Goal: Book appointment/travel/reservation

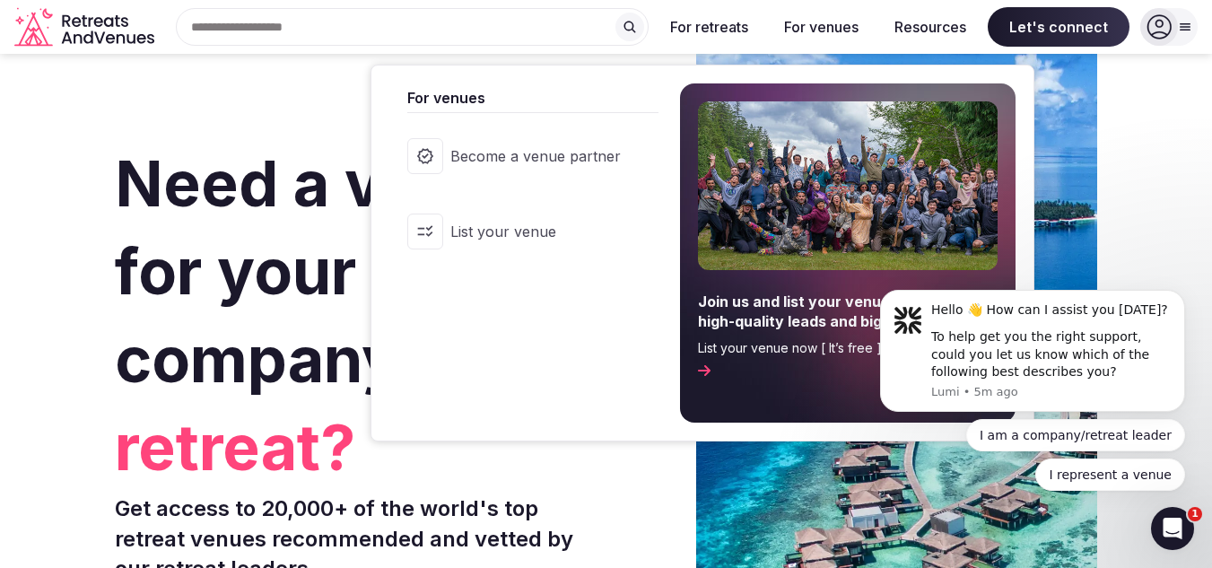
click at [829, 30] on button "For venues" at bounding box center [821, 26] width 103 height 39
click at [824, 34] on button "For venues" at bounding box center [821, 26] width 103 height 39
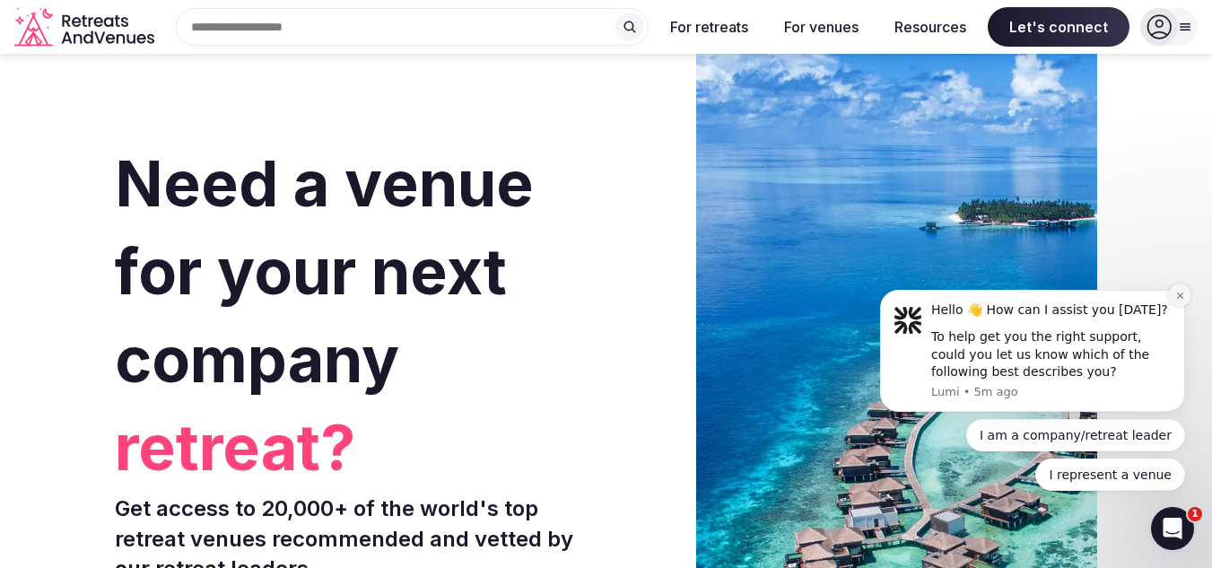
click at [1177, 291] on icon "Dismiss notification" at bounding box center [1180, 296] width 10 height 10
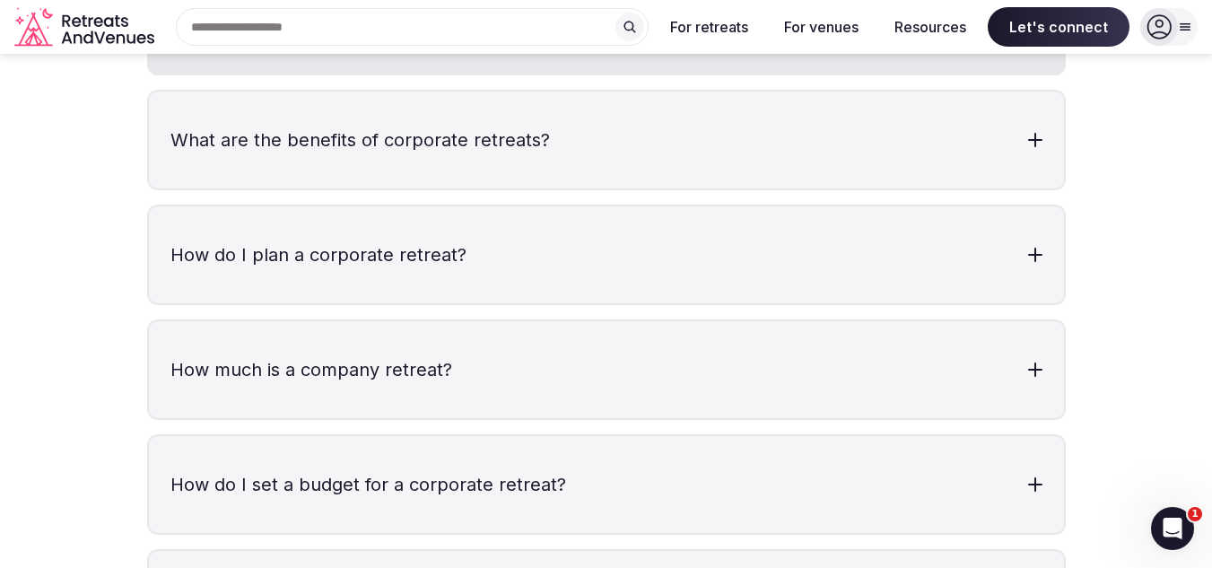
scroll to position [5651, 0]
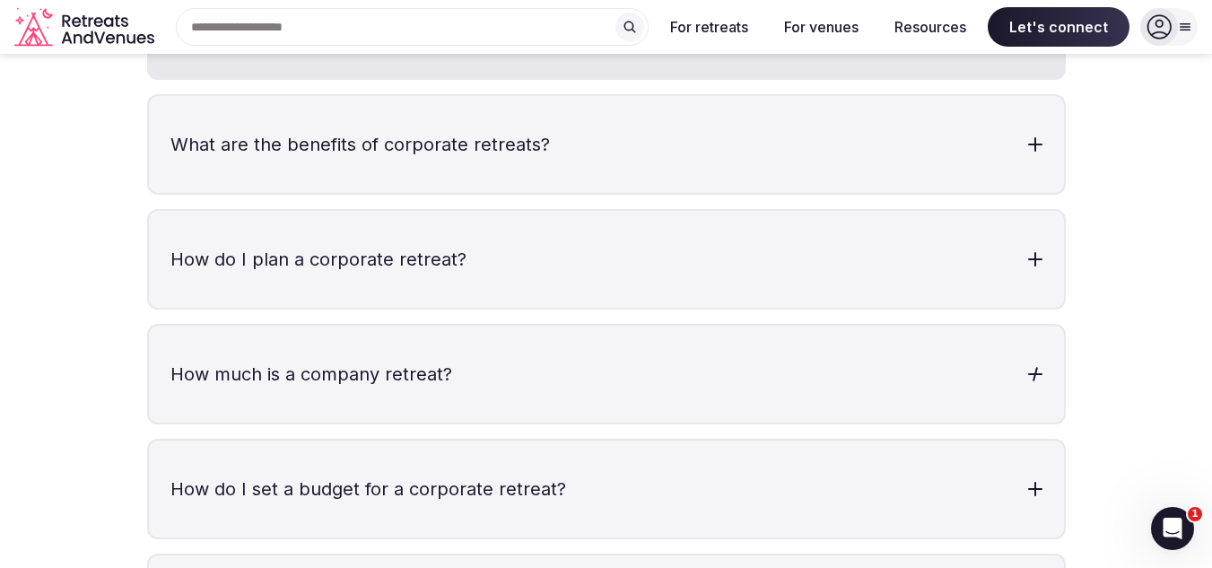
click at [1034, 367] on div at bounding box center [1033, 374] width 5 height 14
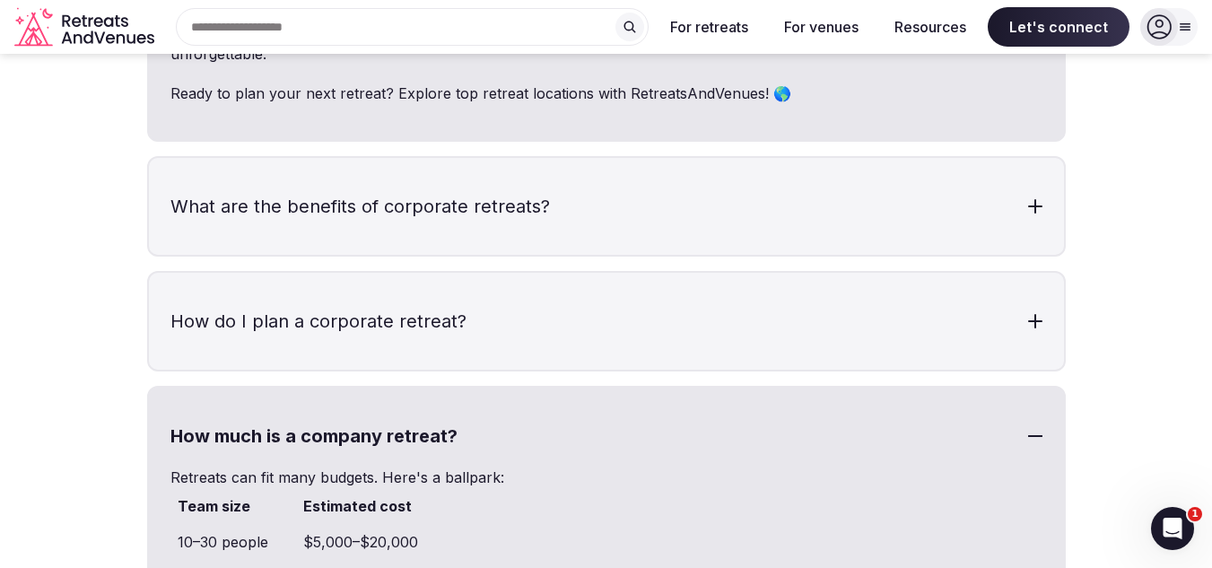
scroll to position [5561, 0]
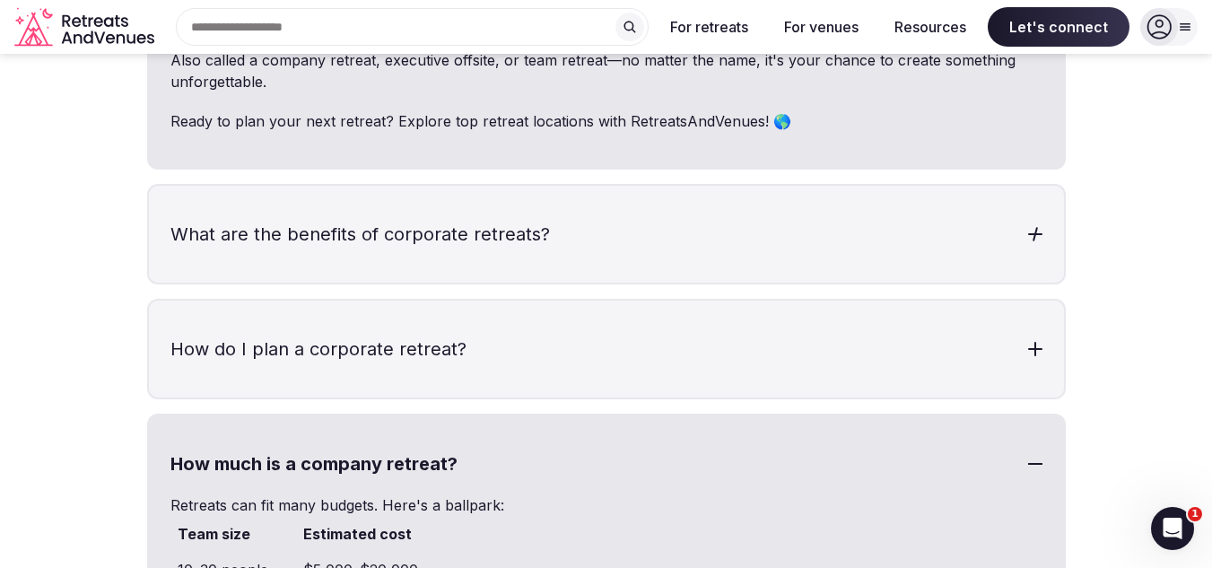
click at [1039, 227] on div at bounding box center [1035, 234] width 14 height 14
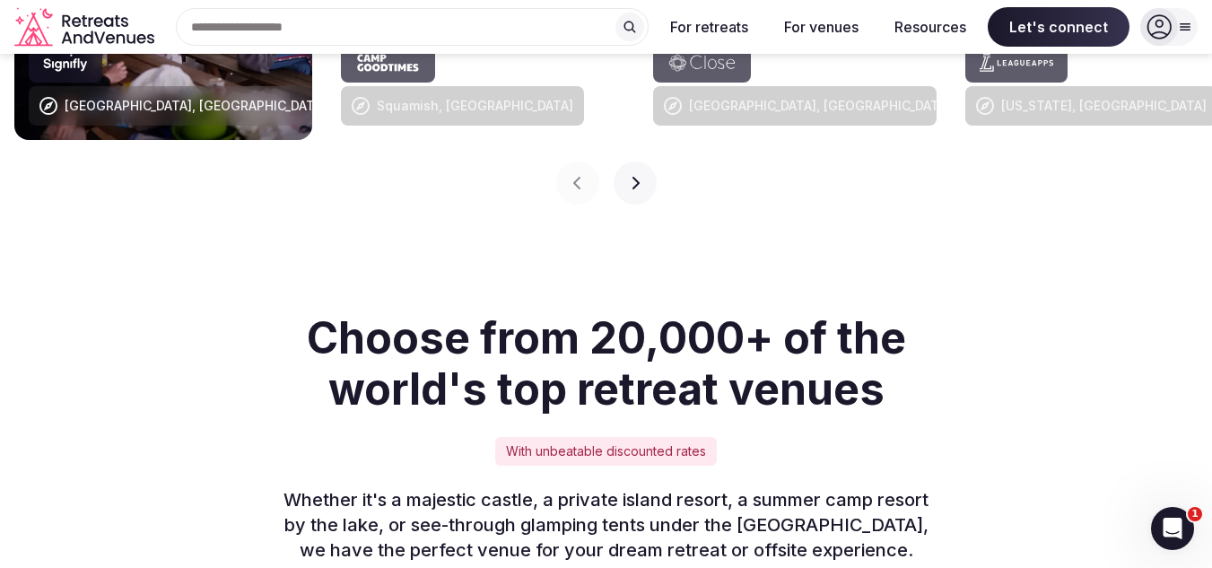
scroll to position [2109, 0]
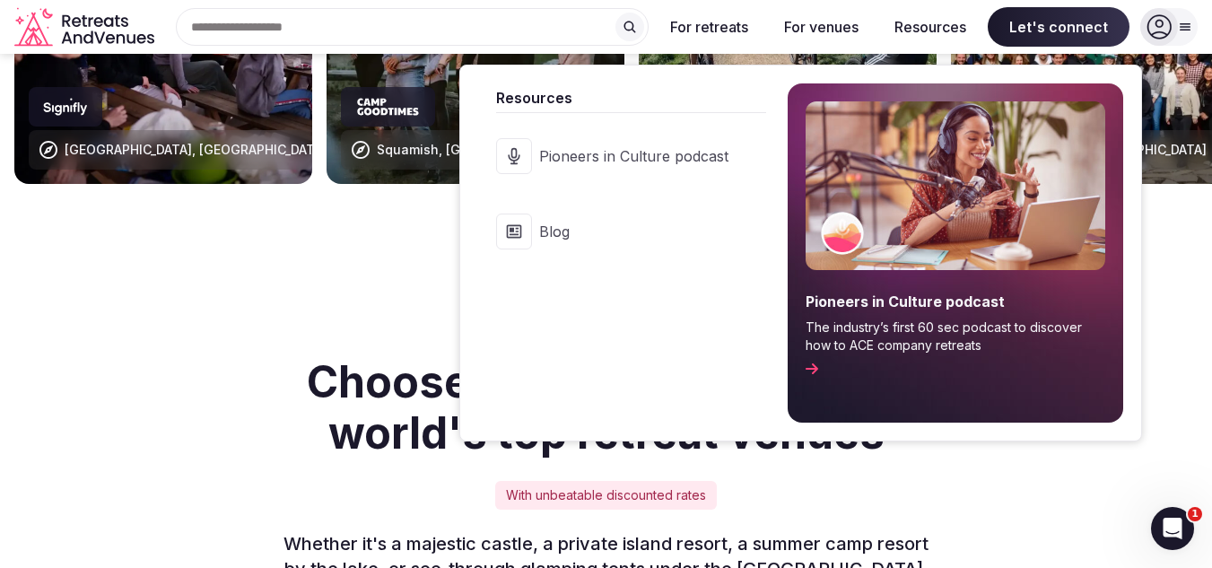
click at [921, 24] on button "Resources" at bounding box center [930, 26] width 100 height 39
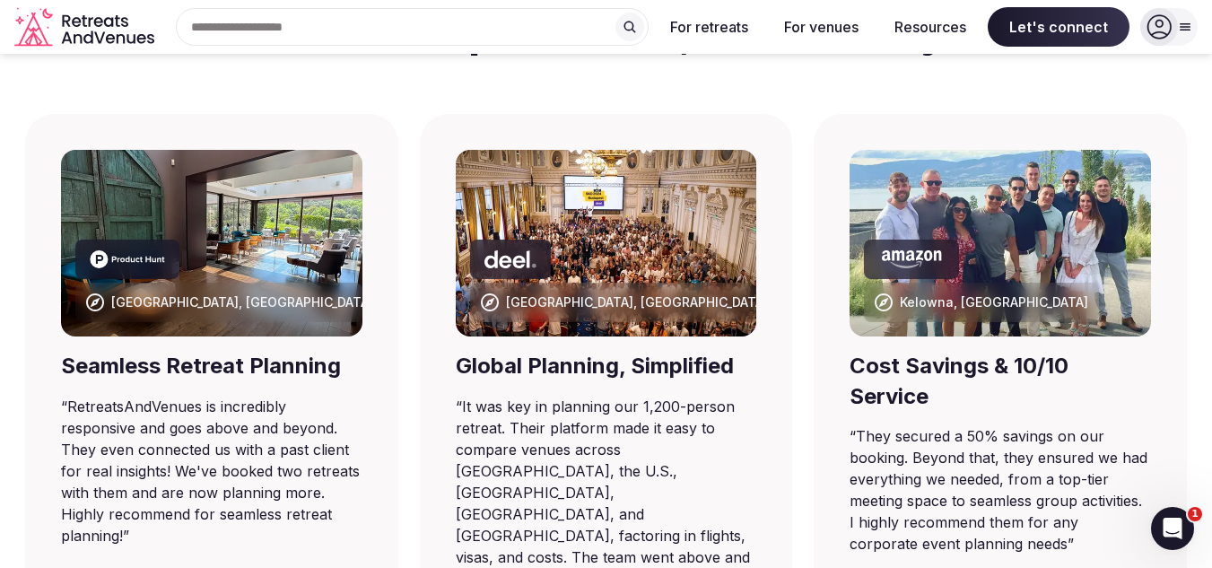
scroll to position [1122, 0]
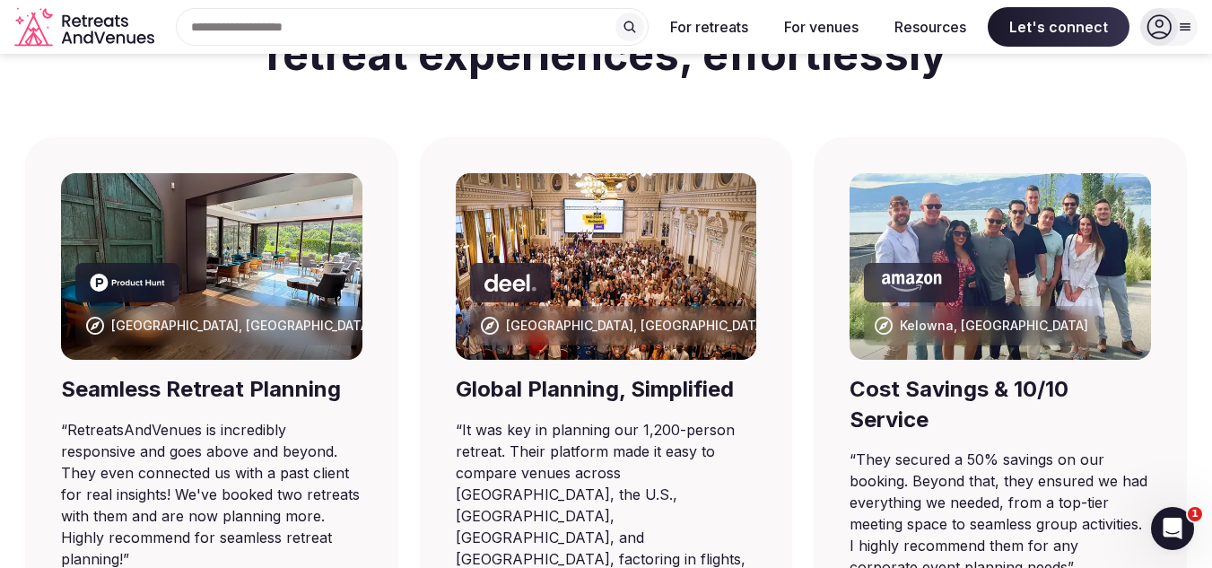
click at [358, 28] on div "Search Popular Destinations [GEOGRAPHIC_DATA], [GEOGRAPHIC_DATA] [GEOGRAPHIC_DA…" at bounding box center [404, 27] width 487 height 38
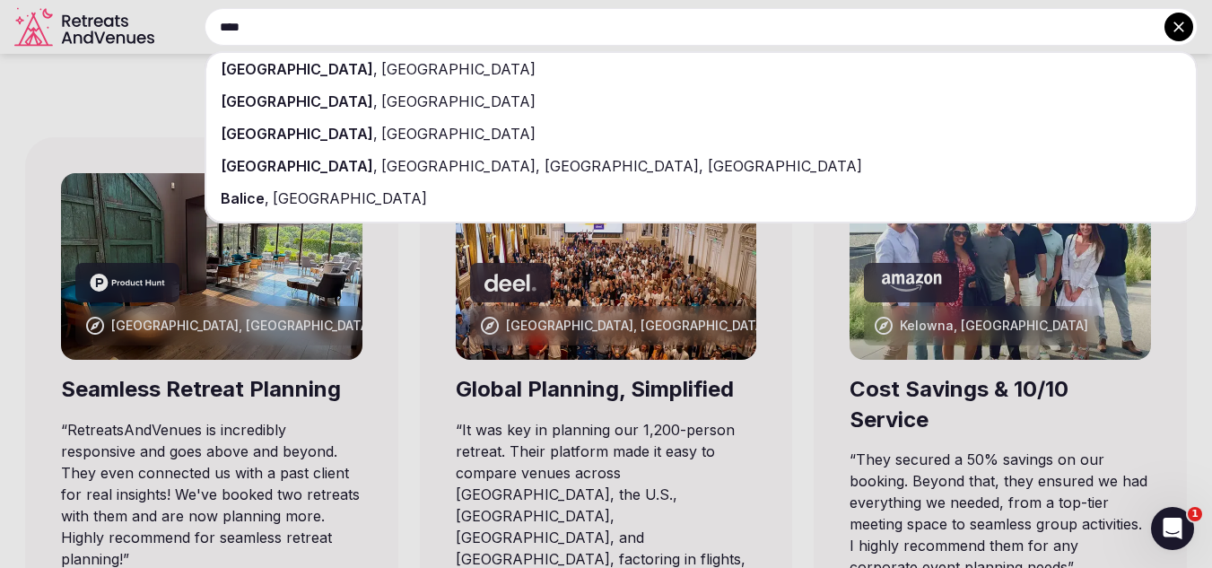
type input "****"
click at [378, 66] on span "[GEOGRAPHIC_DATA]" at bounding box center [457, 69] width 158 height 18
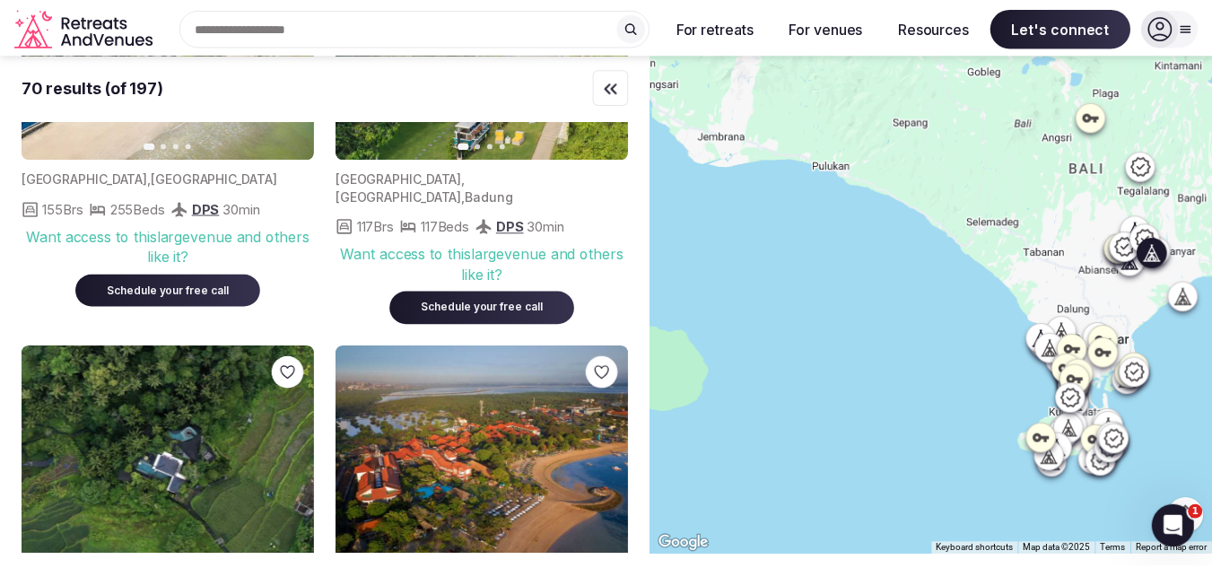
scroll to position [2601, 0]
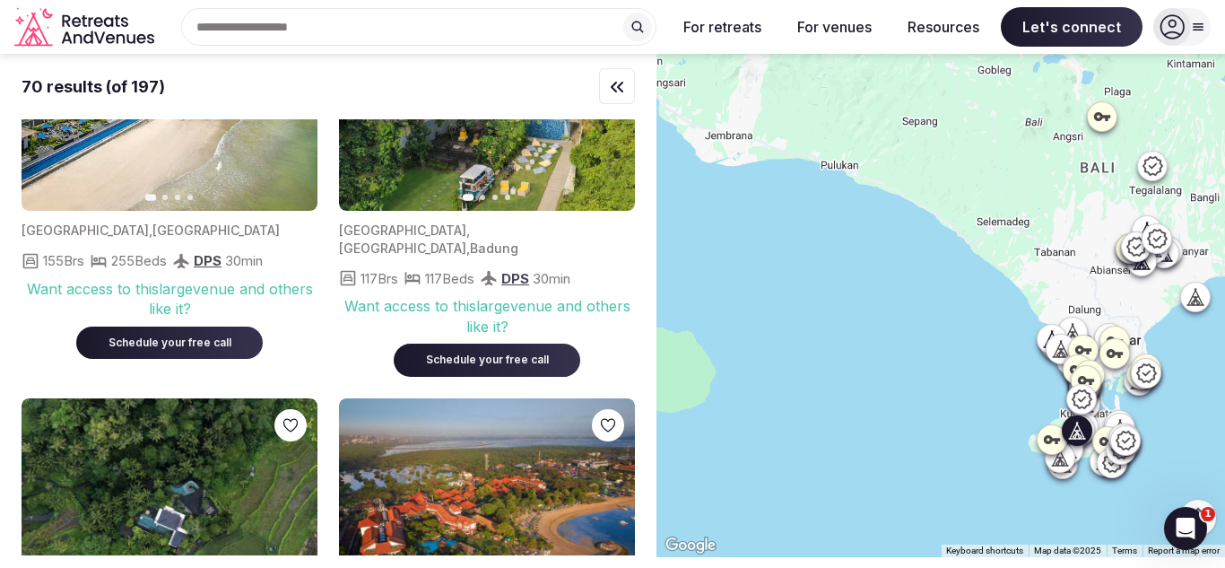
click at [177, 351] on div "Schedule your free call" at bounding box center [170, 342] width 144 height 15
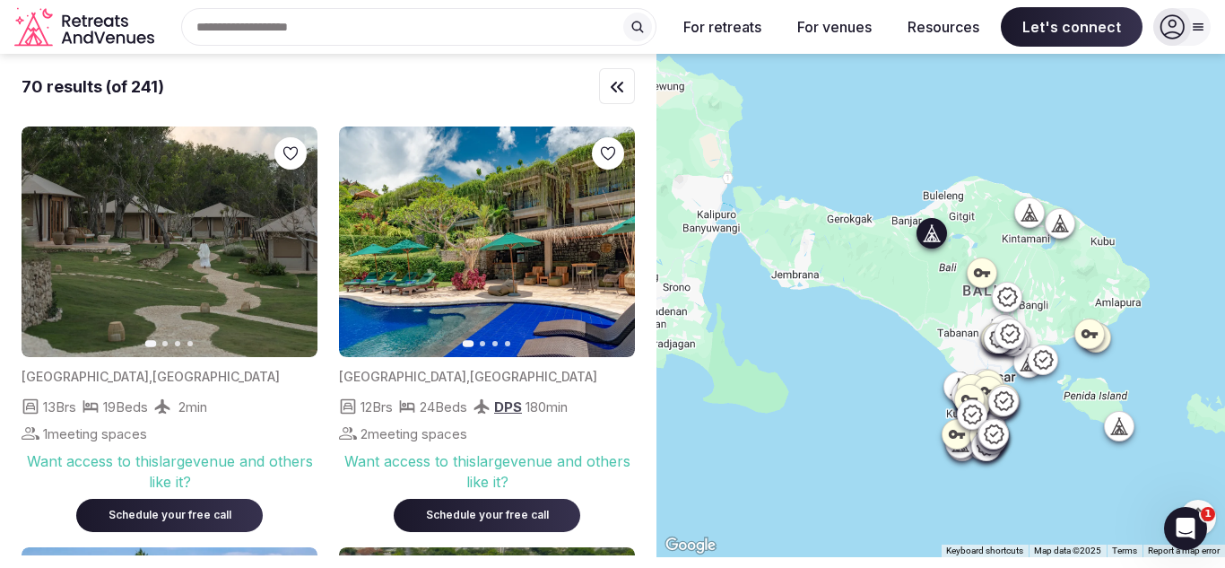
click at [613, 244] on icon "button" at bounding box center [610, 242] width 14 height 14
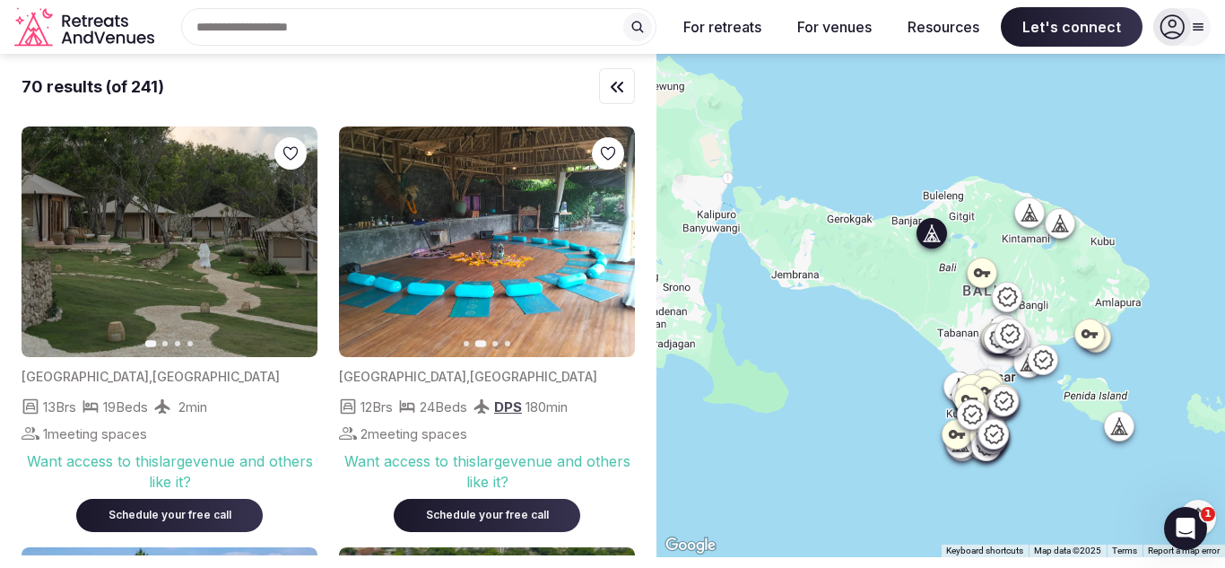
click at [613, 244] on icon "button" at bounding box center [610, 242] width 14 height 14
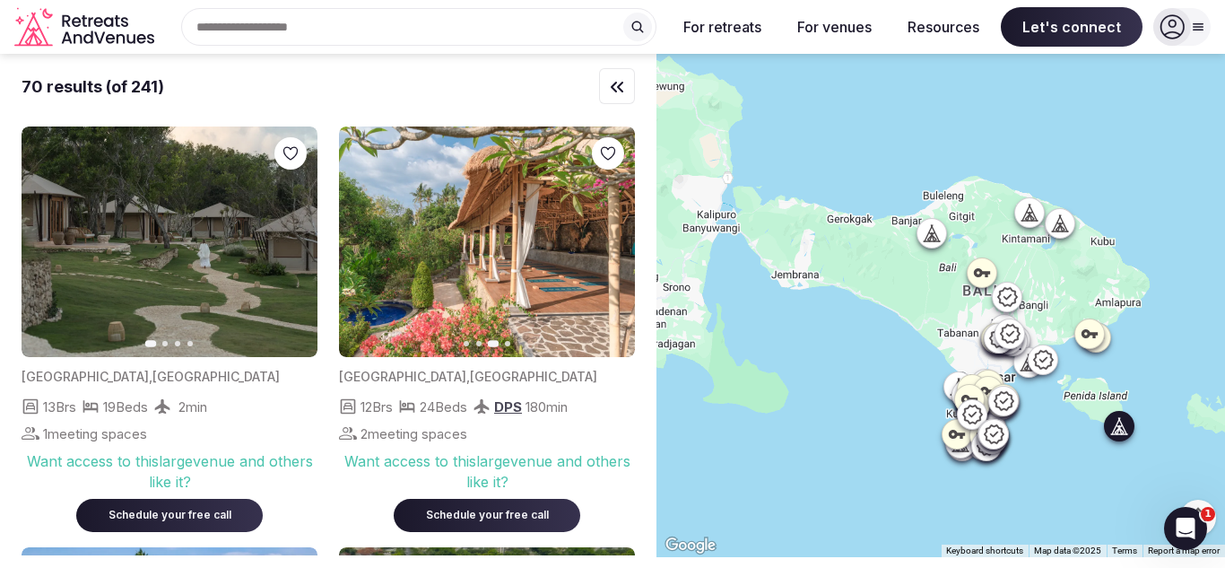
click at [295, 248] on icon "button" at bounding box center [292, 242] width 14 height 14
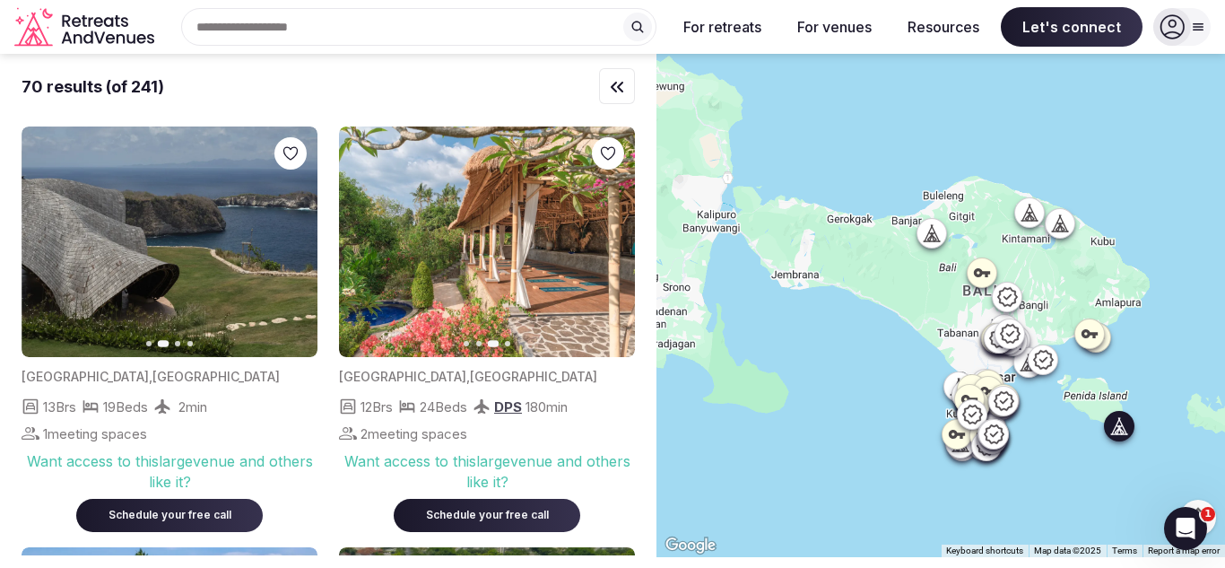
click at [295, 248] on icon "button" at bounding box center [292, 242] width 14 height 14
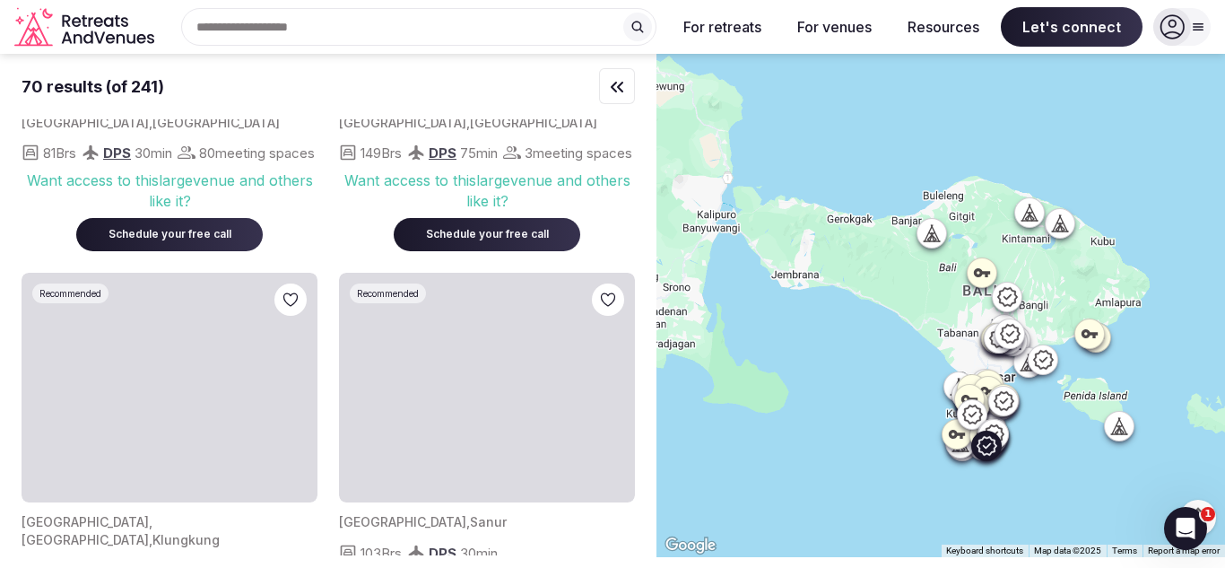
scroll to position [1076, 0]
